Goal: Complete application form

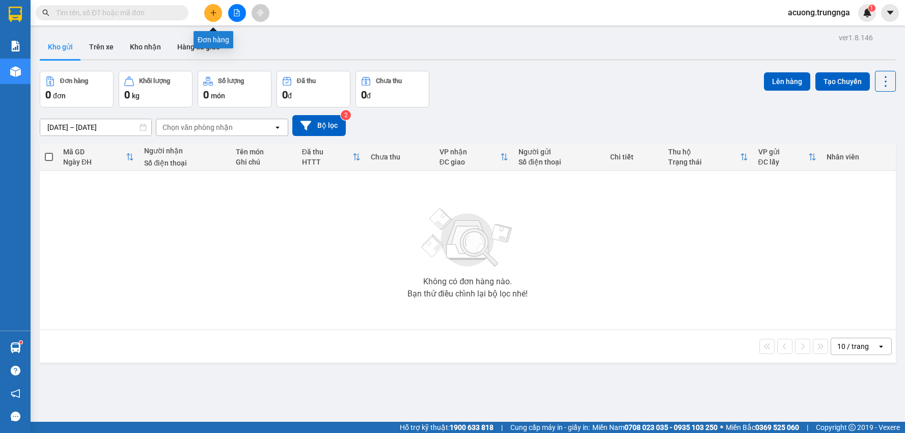
click at [220, 12] on button at bounding box center [213, 13] width 18 height 18
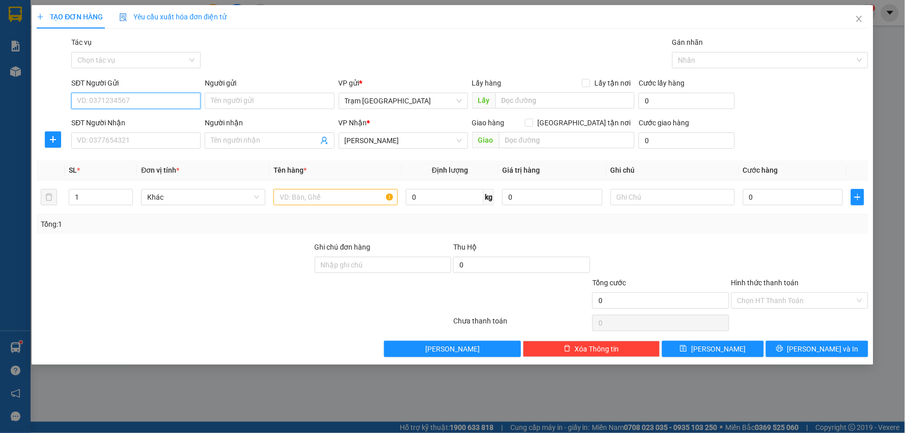
click at [192, 102] on input "SĐT Người Gửi" at bounding box center [135, 101] width 129 height 16
click at [86, 101] on input "0979678642" at bounding box center [135, 101] width 129 height 16
type input "0979678642"
click at [127, 136] on input "SĐT Người Nhận" at bounding box center [135, 140] width 129 height 16
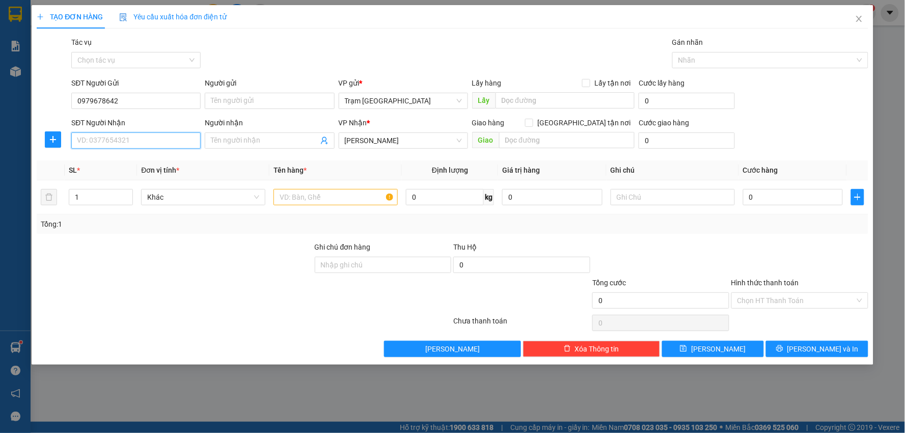
paste input "0979678642"
type input "0979678642"
click at [313, 199] on input "text" at bounding box center [335, 197] width 124 height 16
type input "66N1 7098"
click at [825, 196] on input "0" at bounding box center [793, 197] width 100 height 16
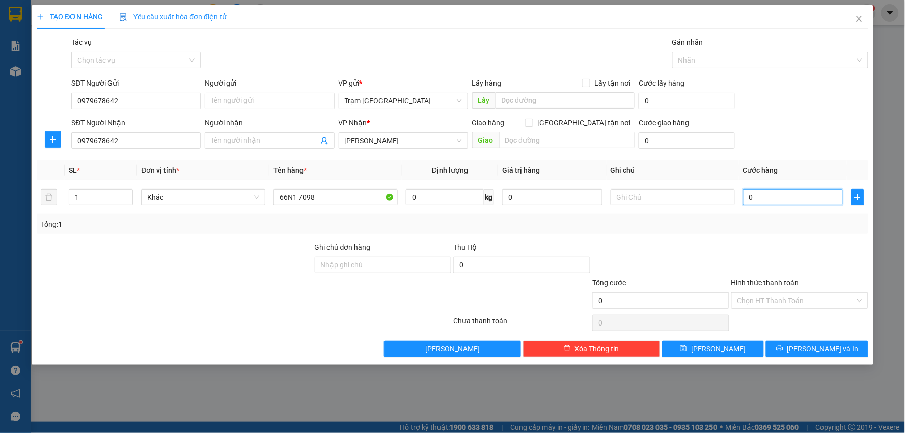
type input "002"
type input "2"
type input "0.025"
type input "25"
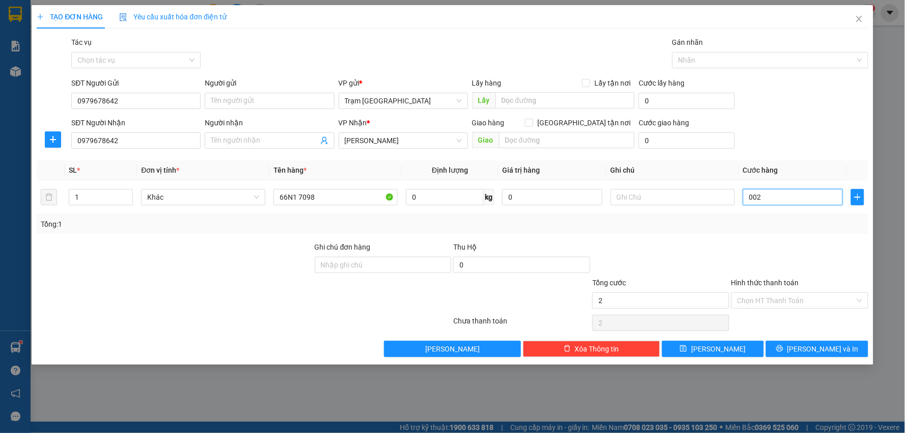
type input "25"
type input "00.250"
type input "250"
type input "0.002.500"
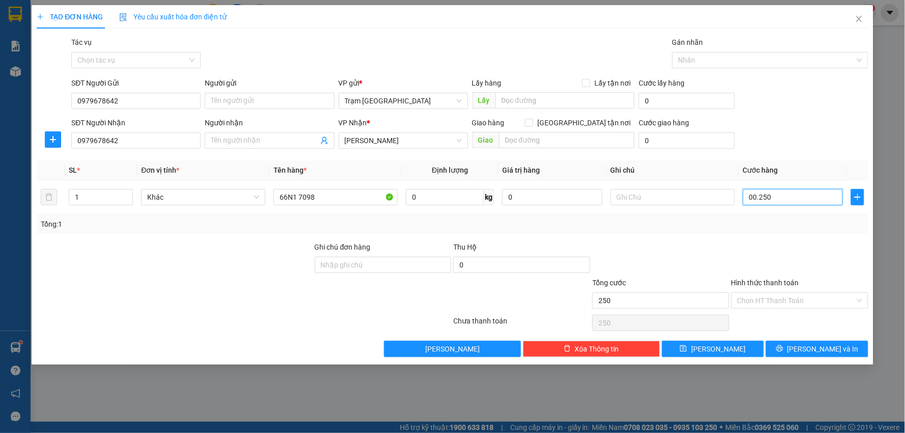
type input "2.500"
type input "000.025.000"
type input "25.000"
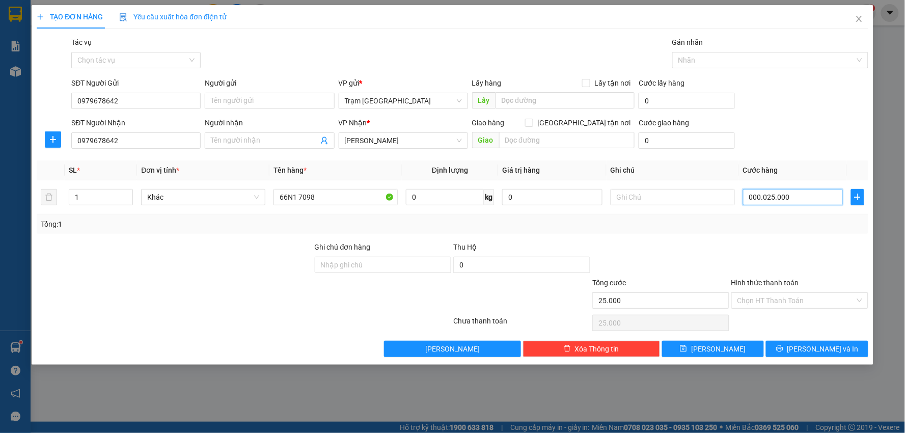
type input "00.000.250.000"
type input "250.000"
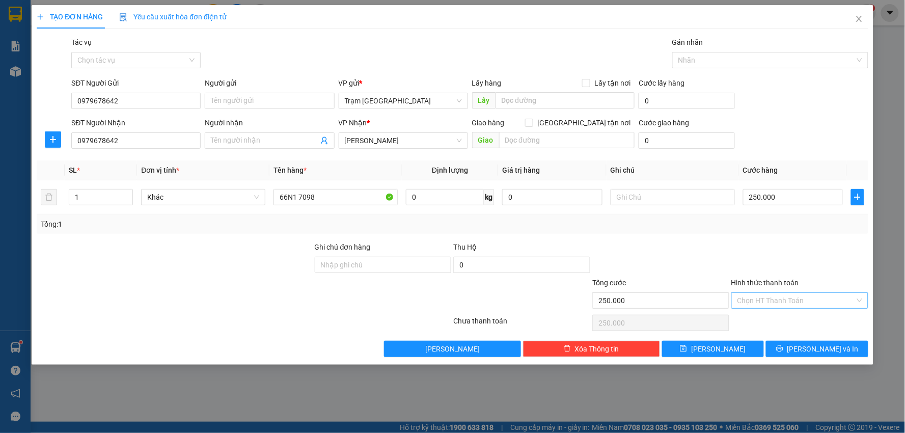
click at [795, 302] on input "Hình thức thanh toán" at bounding box center [796, 300] width 118 height 15
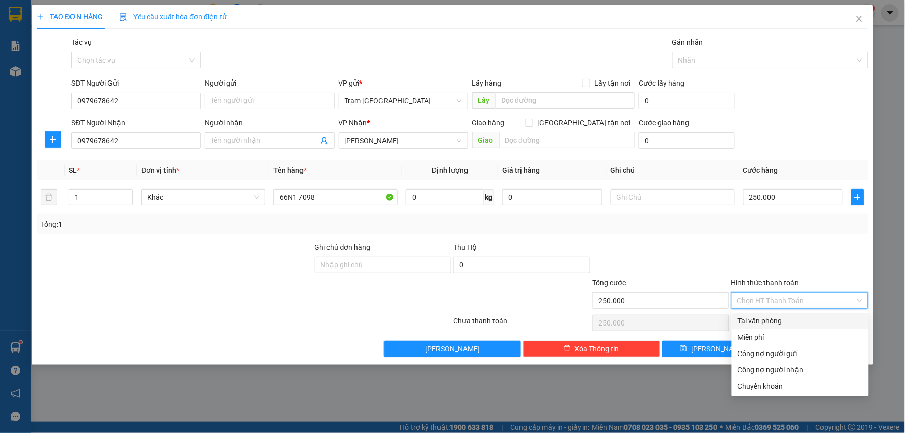
click at [791, 319] on div "Tại văn phòng" at bounding box center [800, 320] width 125 height 11
type input "0"
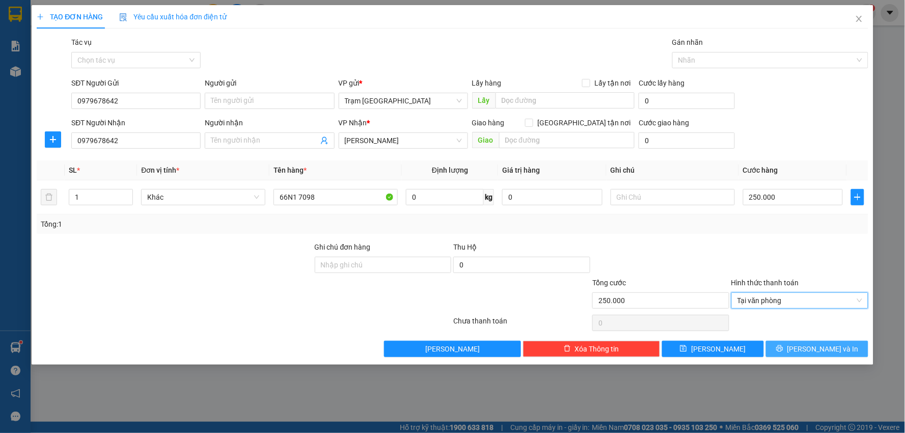
click at [783, 345] on icon "printer" at bounding box center [779, 348] width 7 height 7
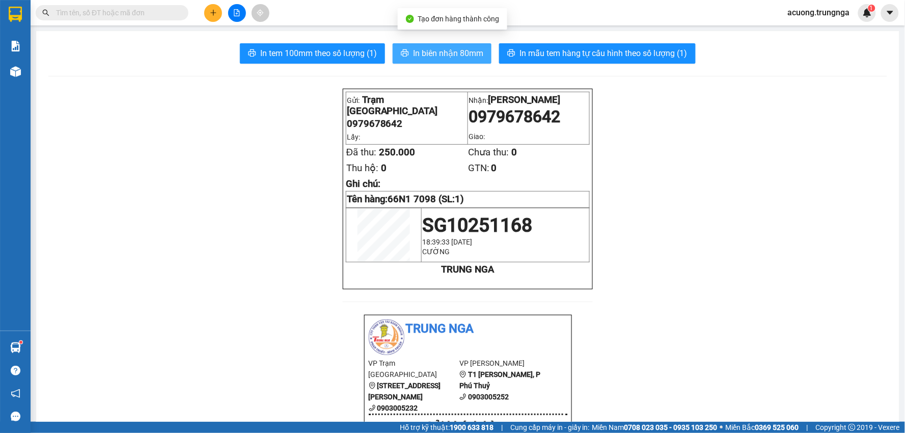
click at [430, 50] on span "In biên nhận 80mm" at bounding box center [448, 53] width 70 height 13
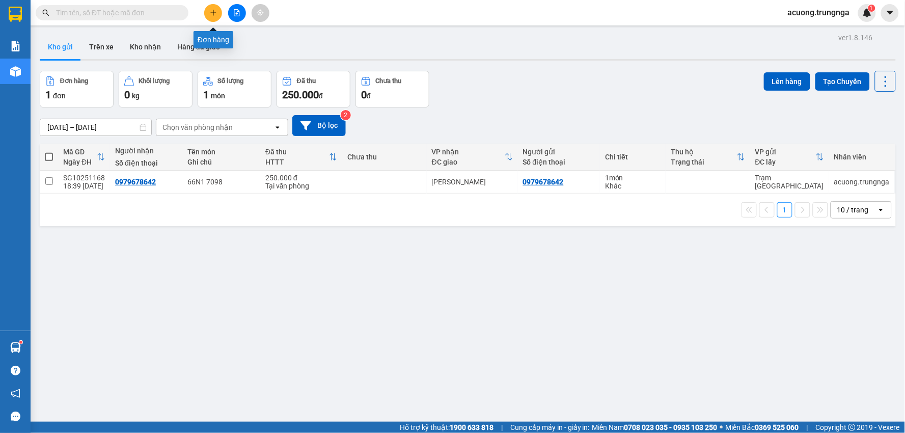
click at [216, 15] on icon "plus" at bounding box center [213, 12] width 7 height 7
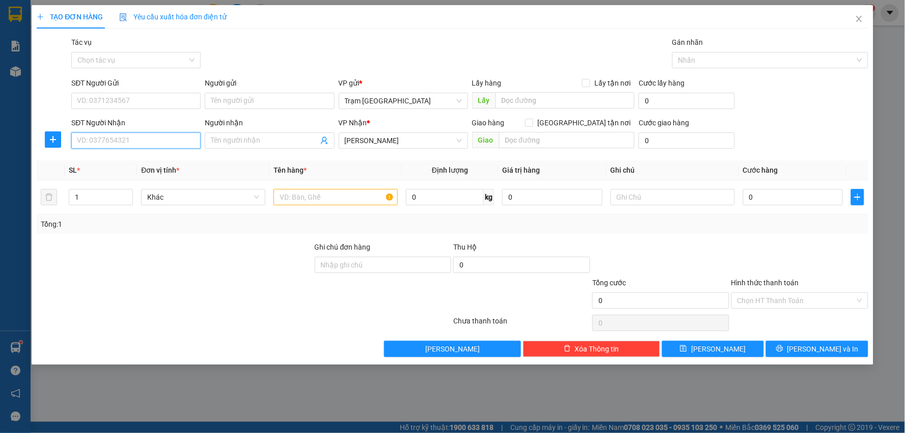
click at [137, 144] on input "SĐT Người Nhận" at bounding box center [135, 140] width 129 height 16
click at [144, 159] on div "0941188288 - [PERSON_NAME]" at bounding box center [135, 160] width 117 height 11
type input "0941188288"
type input "[PERSON_NAME]"
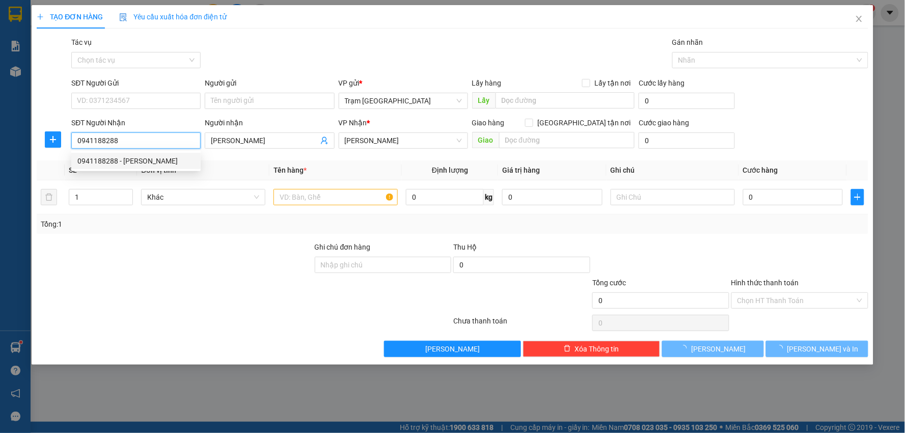
type input "30.000"
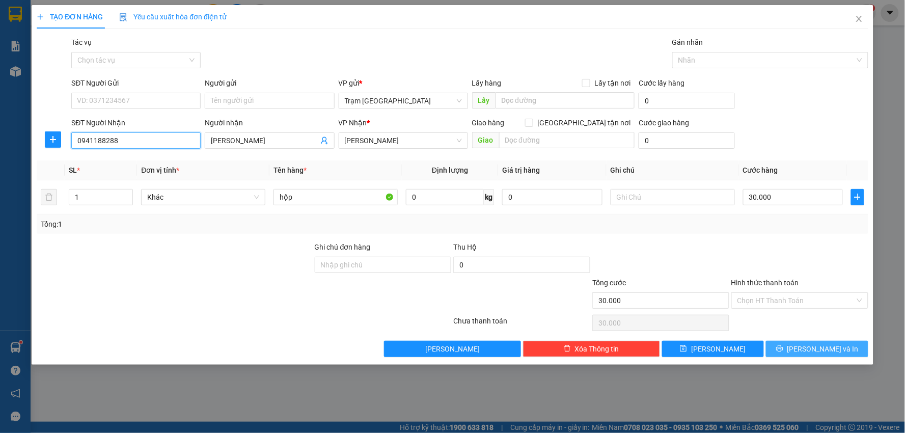
type input "0941188288"
click at [795, 341] on button "[PERSON_NAME] và In" at bounding box center [817, 349] width 102 height 16
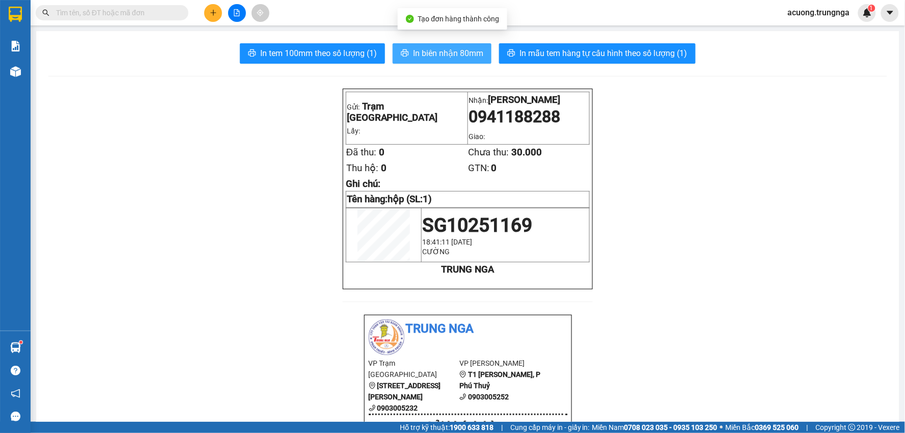
click at [444, 56] on span "In biên nhận 80mm" at bounding box center [448, 53] width 70 height 13
